Goal: Check status

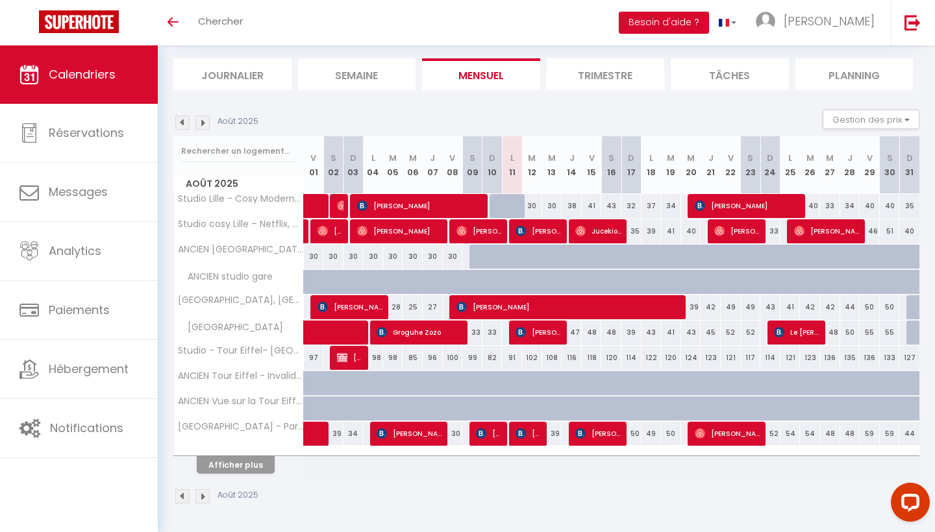
scroll to position [76, 0]
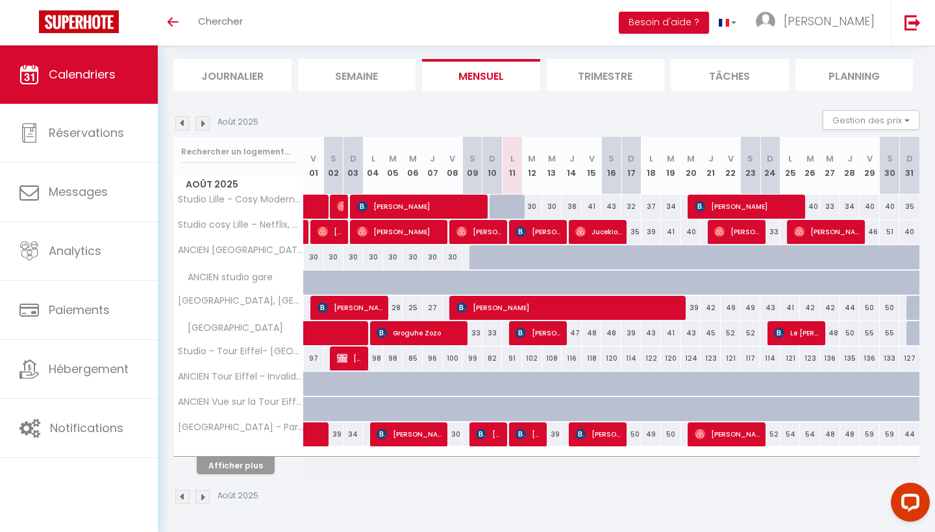
click at [233, 463] on button "Afficher plus" at bounding box center [236, 466] width 78 height 18
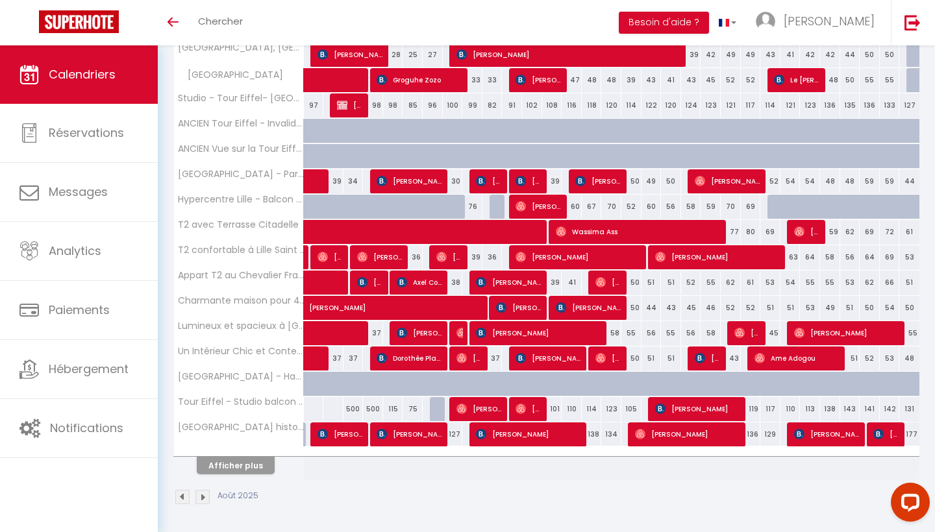
click at [242, 471] on button "Afficher plus" at bounding box center [236, 466] width 78 height 18
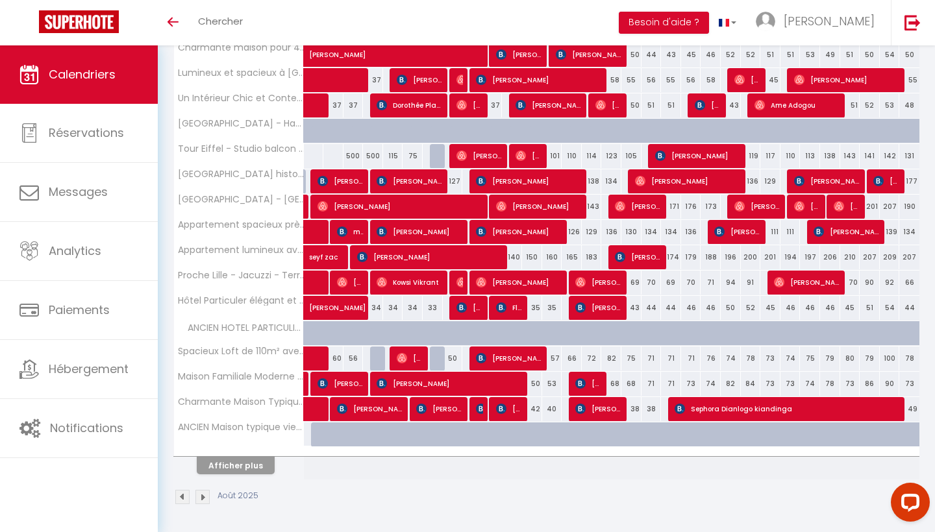
click at [242, 471] on button "Afficher plus" at bounding box center [236, 466] width 78 height 18
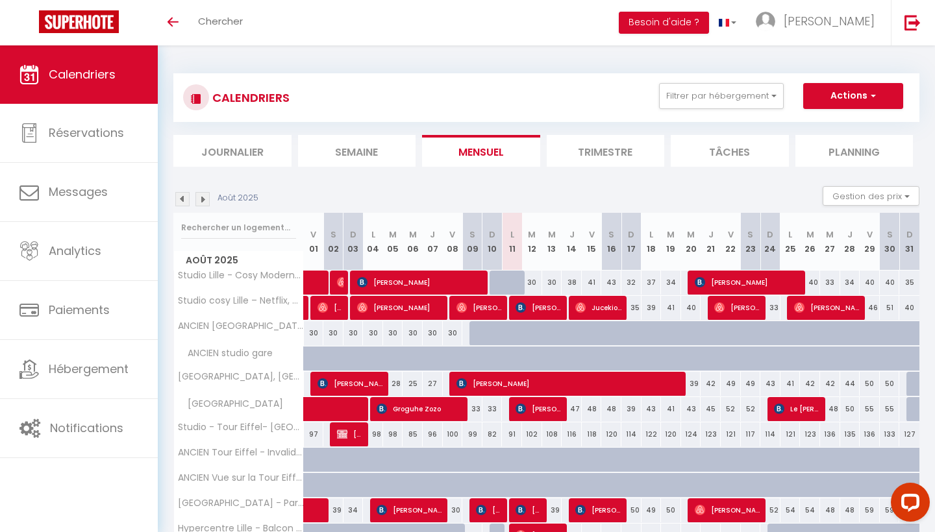
scroll to position [0, 0]
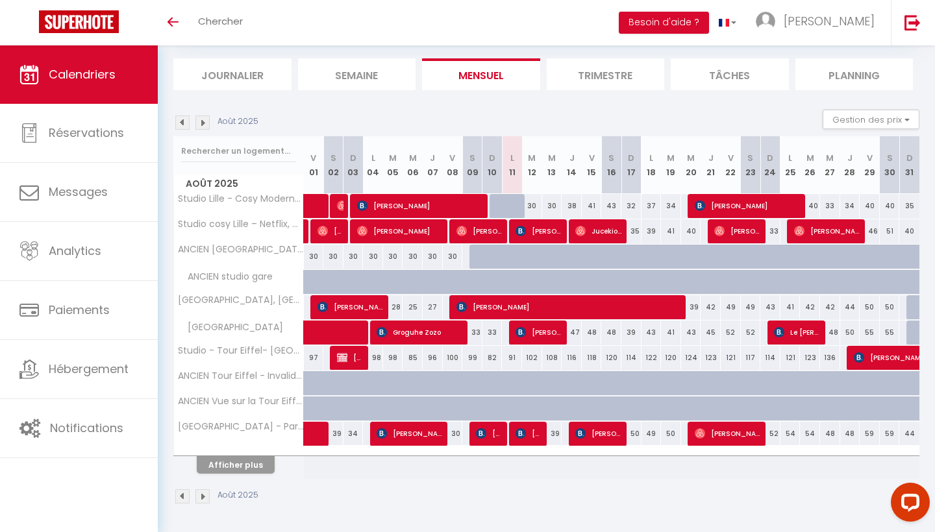
scroll to position [76, 0]
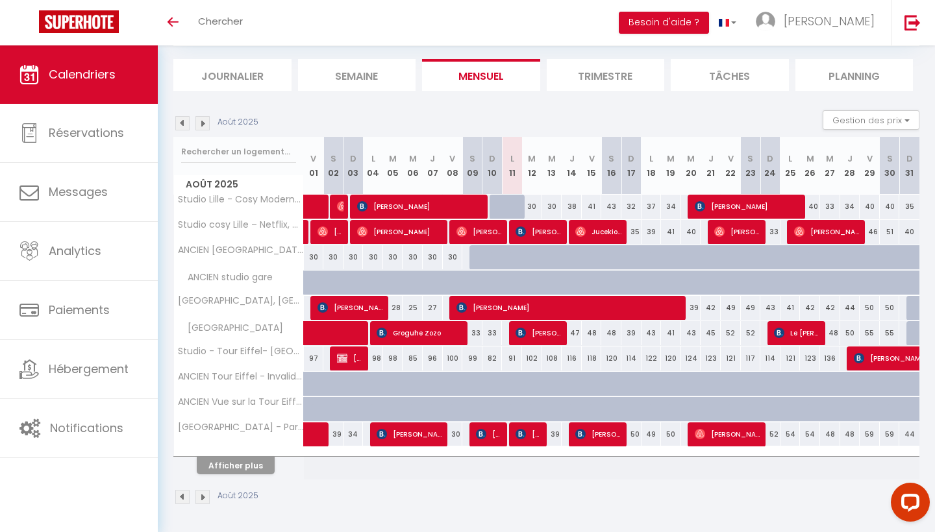
click at [247, 471] on button "Afficher plus" at bounding box center [236, 466] width 78 height 18
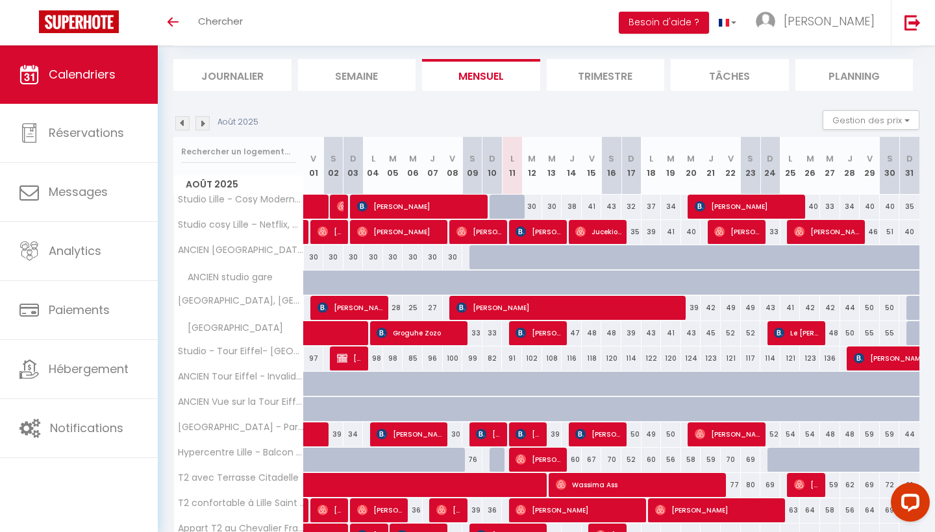
click at [206, 125] on img at bounding box center [202, 123] width 14 height 14
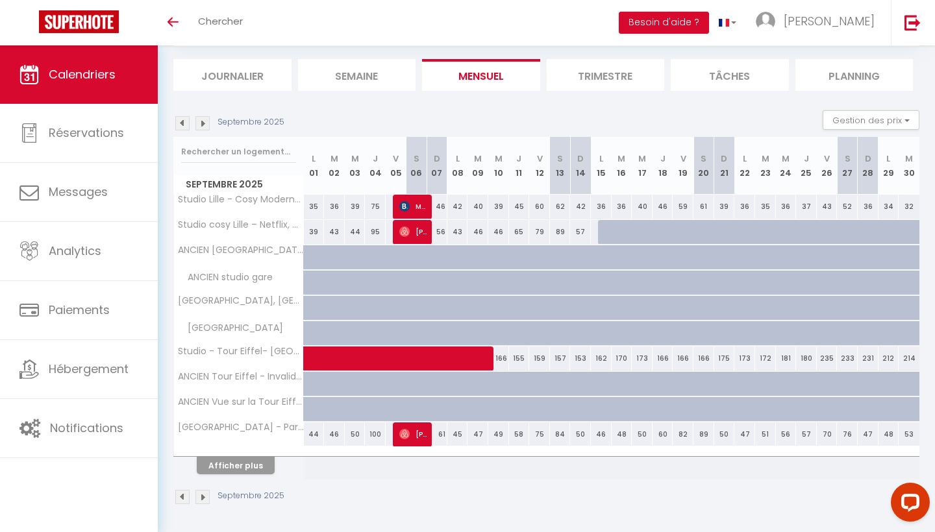
click at [254, 457] on button "Afficher plus" at bounding box center [236, 466] width 78 height 18
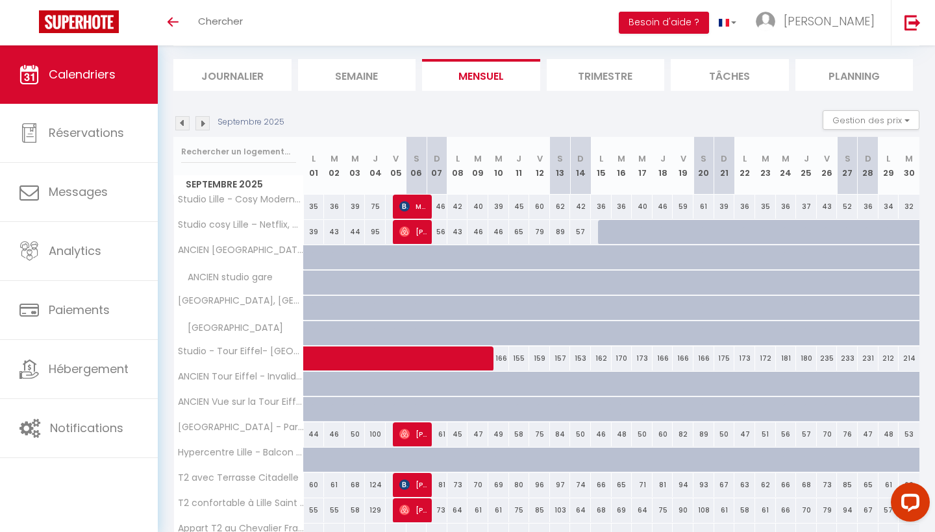
click at [418, 365] on span at bounding box center [451, 359] width 269 height 25
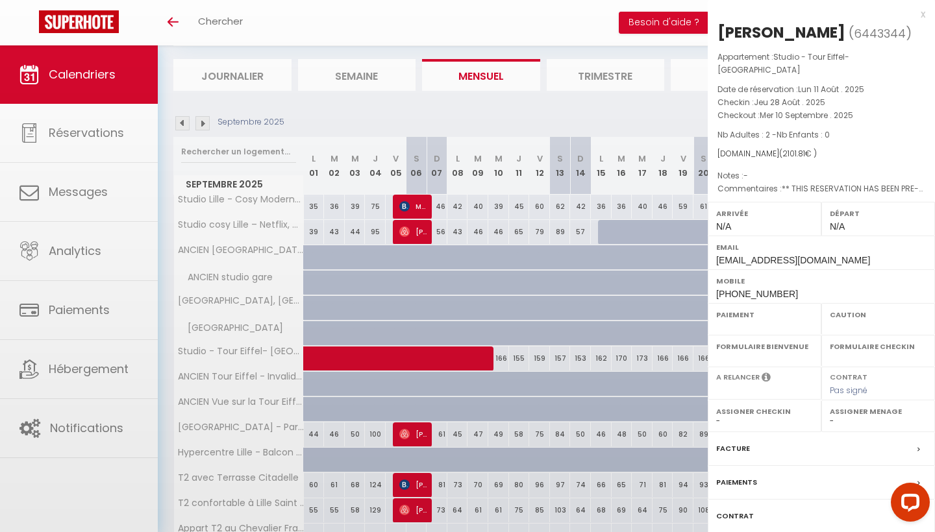
select select "OK"
select select "KO"
select select "0"
select select "1"
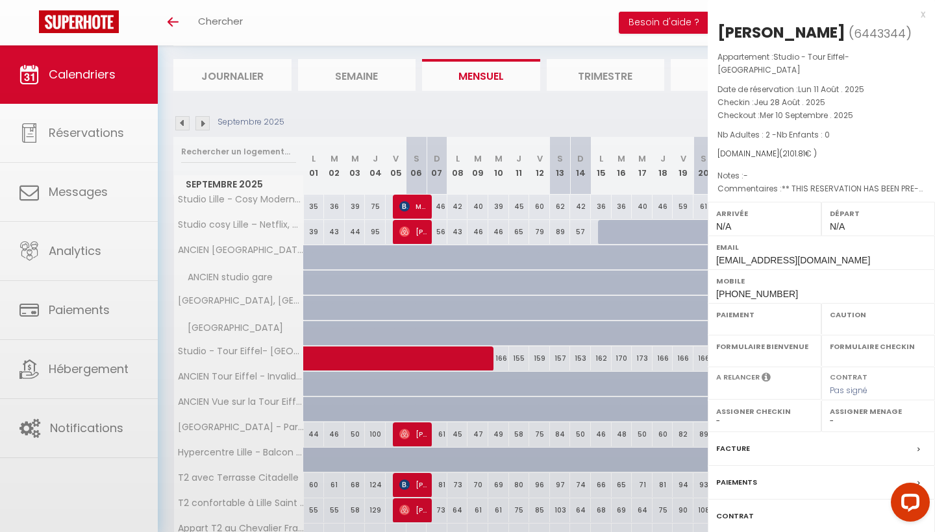
select select
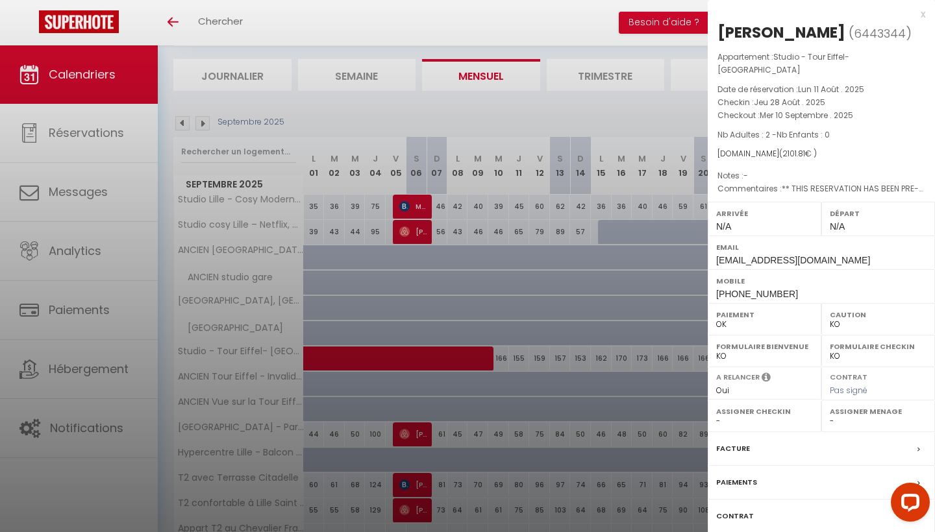
select select "42991"
click at [561, 341] on div at bounding box center [467, 266] width 935 height 532
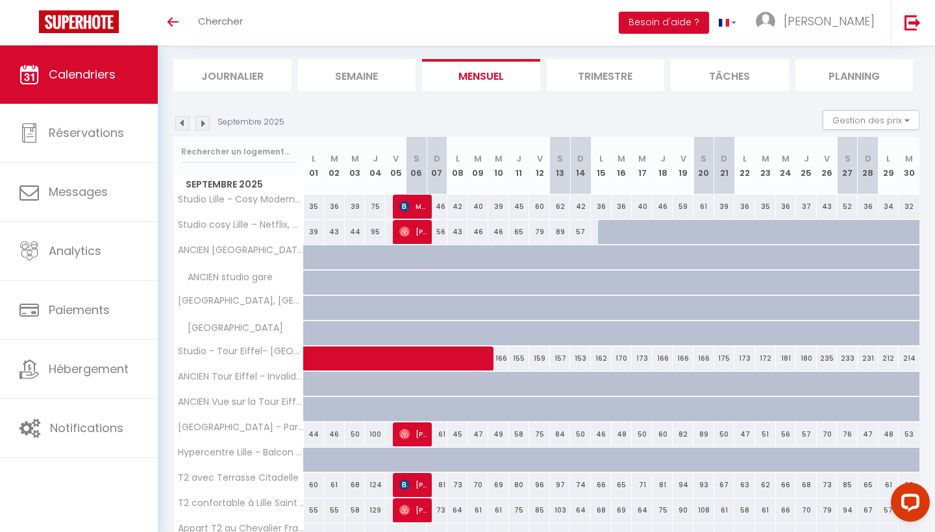
click at [198, 121] on img at bounding box center [202, 123] width 14 height 14
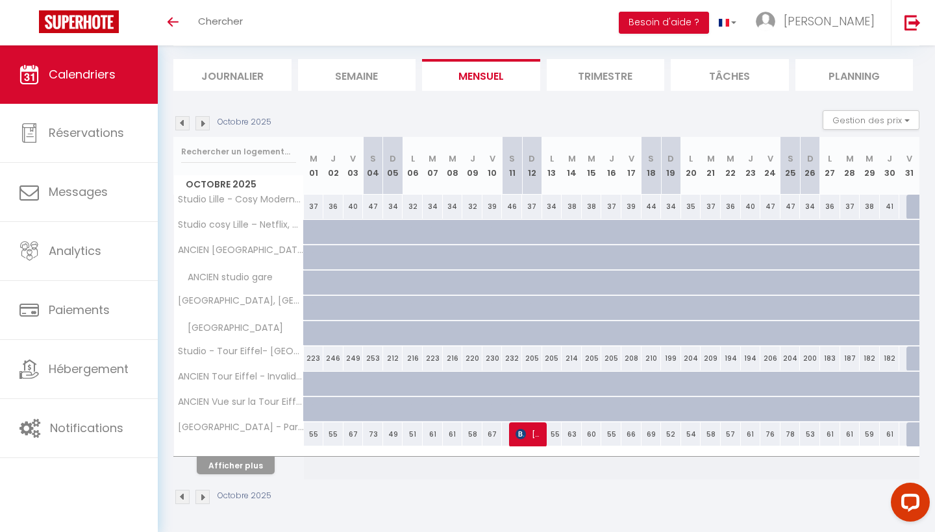
click at [180, 124] on img at bounding box center [182, 123] width 14 height 14
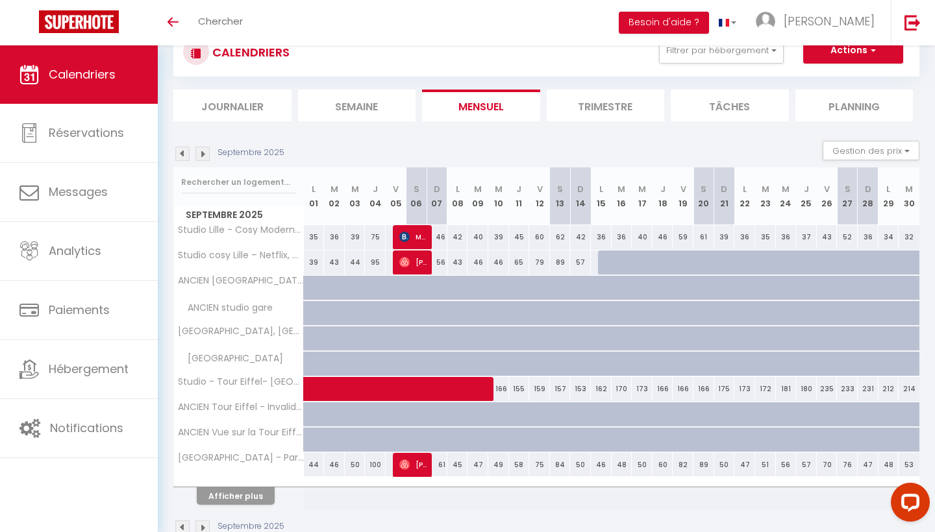
click at [185, 153] on img at bounding box center [182, 154] width 14 height 14
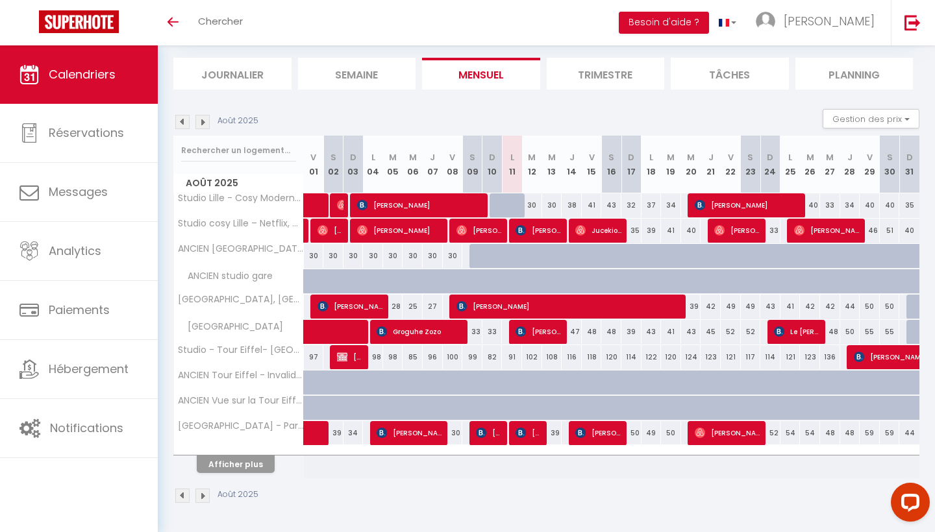
scroll to position [76, 0]
